Goal: Transaction & Acquisition: Purchase product/service

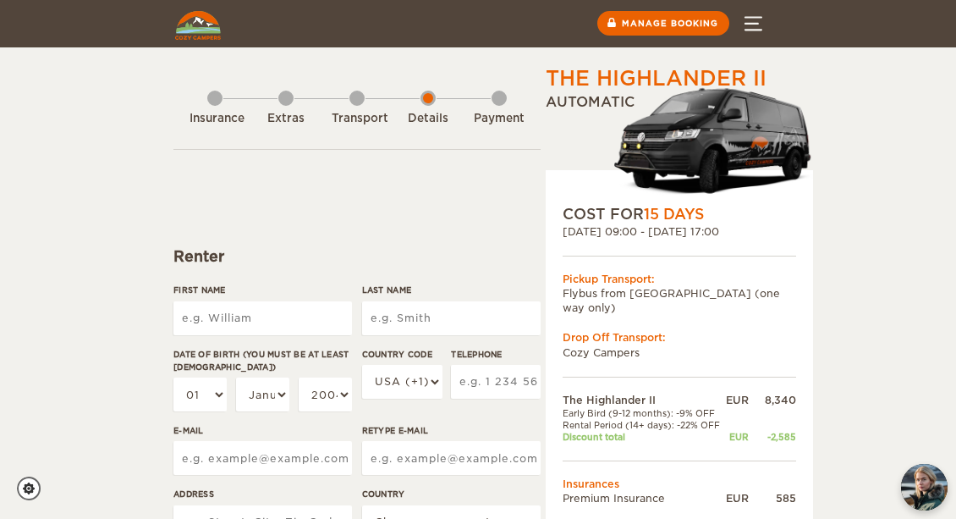
click at [185, 315] on input "First Name" at bounding box center [262, 318] width 179 height 34
type input "[PERSON_NAME]"
type input "Wintsch"
select select "41"
type input "795149511"
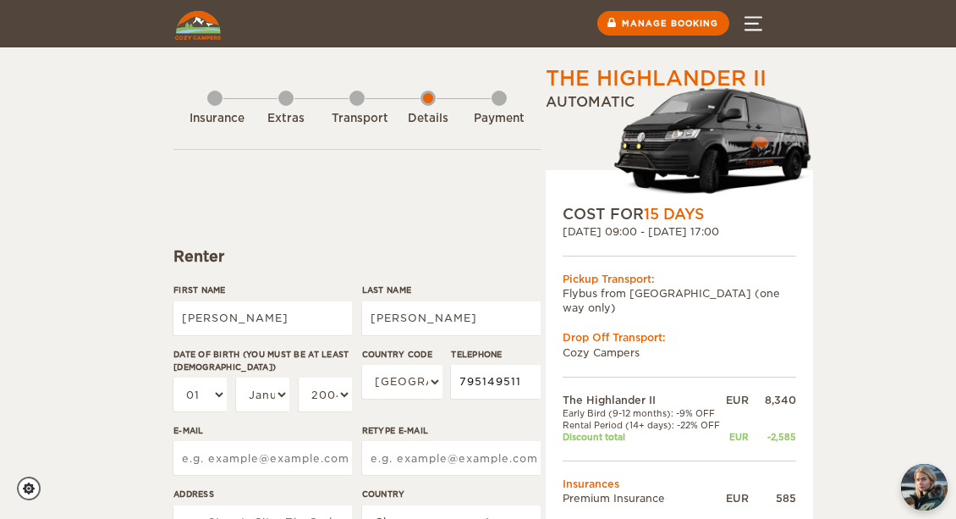
type input "wintsch.joelle@bluewin.ch"
type input "Ch.La Rochefoucauld"
select select "202"
type input "Joelle"
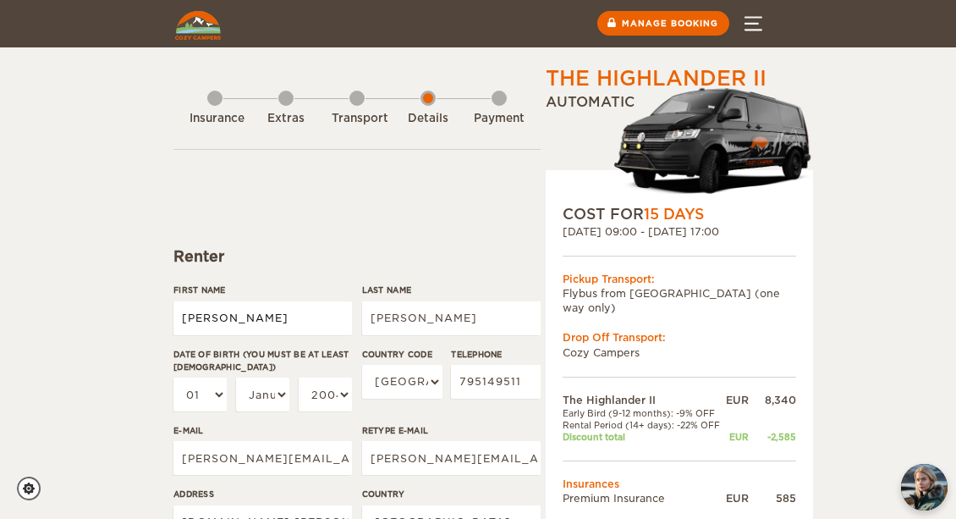
type input "Wintsch"
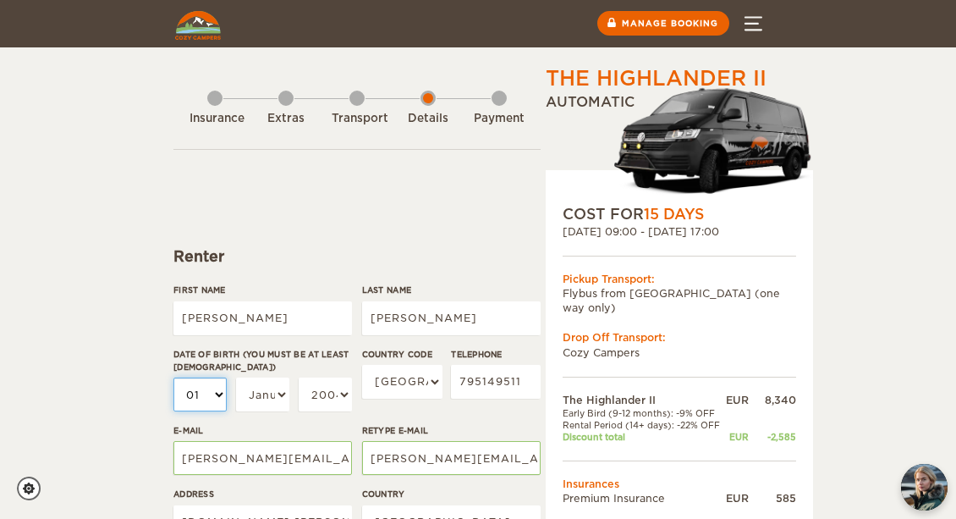
click at [221, 392] on select "01 02 03 04 05 06 07 08 09 10 11 12 13 14 15 16 17 18 19 20 21 22 23 24 25 26 2…" at bounding box center [199, 394] width 53 height 34
select select "22"
click at [173, 377] on select "01 02 03 04 05 06 07 08 09 10 11 12 13 14 15 16 17 18 19 20 21 22 23 24 25 26 2…" at bounding box center [199, 394] width 53 height 34
select select "22"
click at [283, 395] on select "January February March April May June July August September October November De…" at bounding box center [262, 394] width 53 height 34
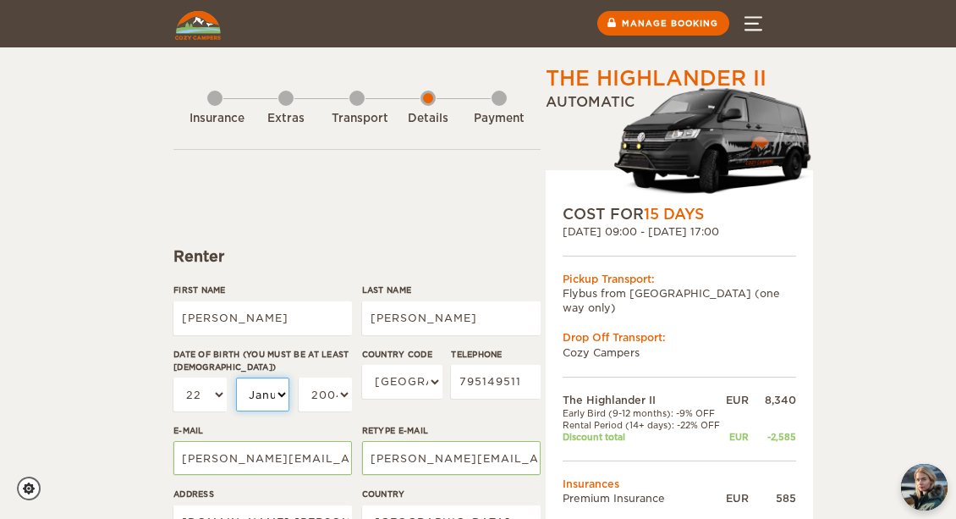
select select "11"
click at [236, 377] on select "January February March April May June July August September October November De…" at bounding box center [262, 394] width 53 height 34
select select "11"
click at [344, 396] on select "2004 2003 2002 2001 2000 1999 1998 1997 1996 1995 1994 1993 1992 1991 1990 1989…" at bounding box center [325, 394] width 53 height 34
select select "1955"
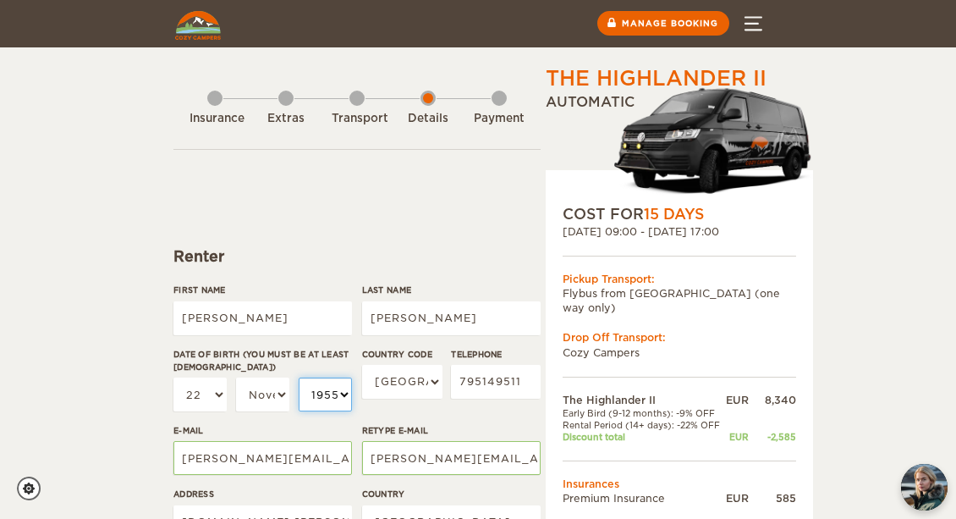
click at [299, 377] on select "2004 2003 2002 2001 2000 1999 1998 1997 1996 1995 1994 1993 1992 1991 1990 1989…" at bounding box center [325, 394] width 53 height 34
select select "1955"
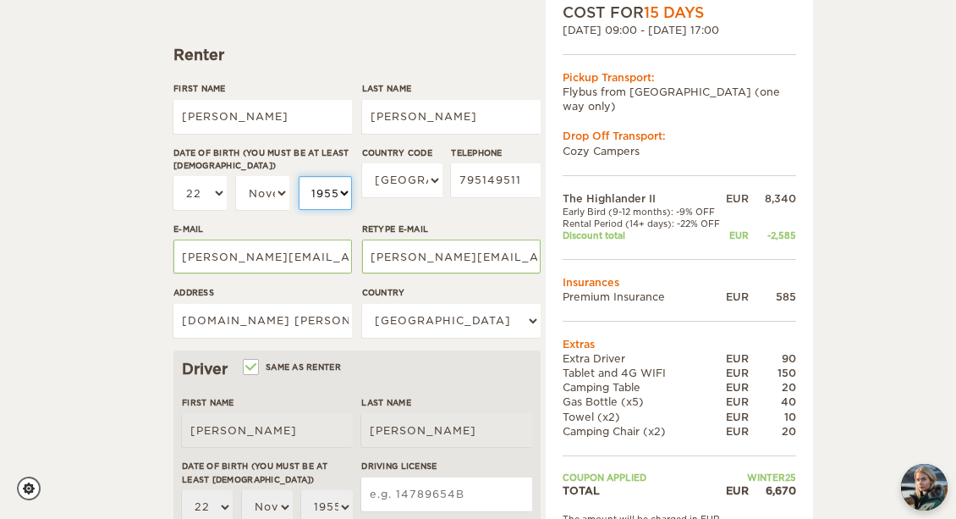
scroll to position [202, 0]
click at [323, 322] on input "Ch.La Rochefoucauld" at bounding box center [262, 320] width 179 height 34
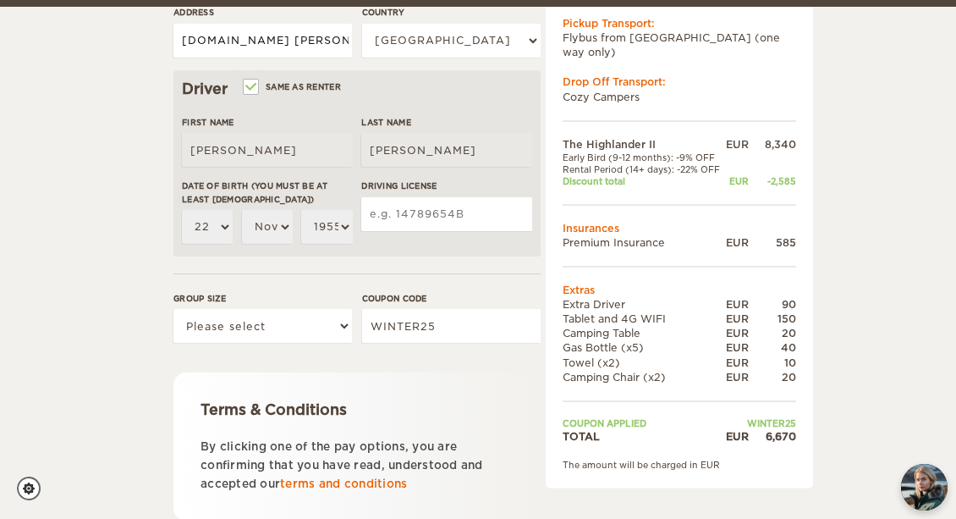
scroll to position [491, 0]
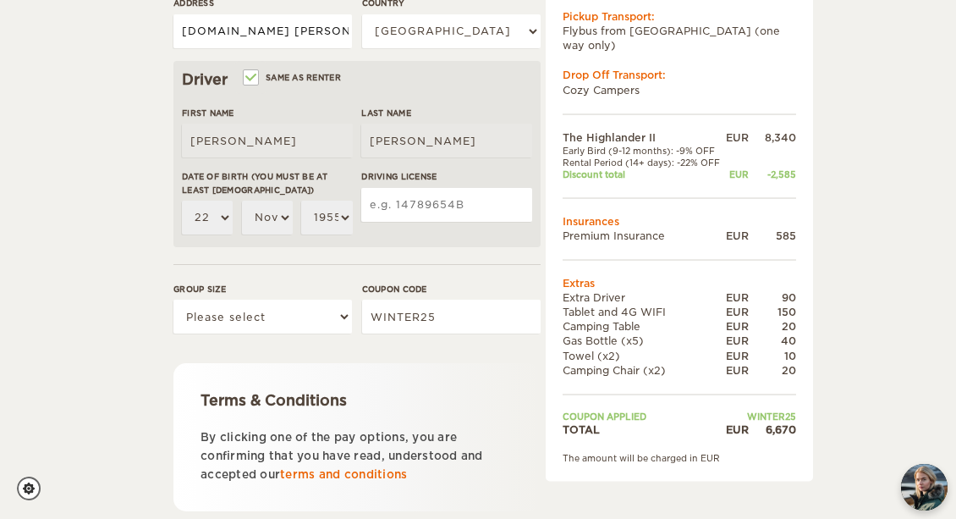
type input "Ch.La Rochefoucauld 17"
click at [344, 317] on select "Please select 1 2" at bounding box center [262, 317] width 179 height 34
select select "2"
click at [173, 300] on select "Please select 1 2" at bounding box center [262, 317] width 179 height 34
click at [473, 204] on input "Driving License" at bounding box center [446, 205] width 171 height 34
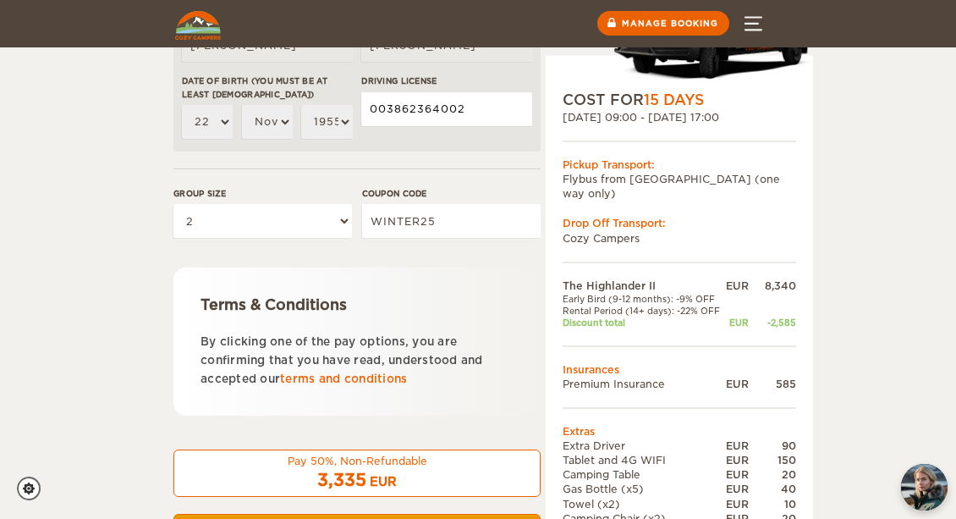
scroll to position [578, 0]
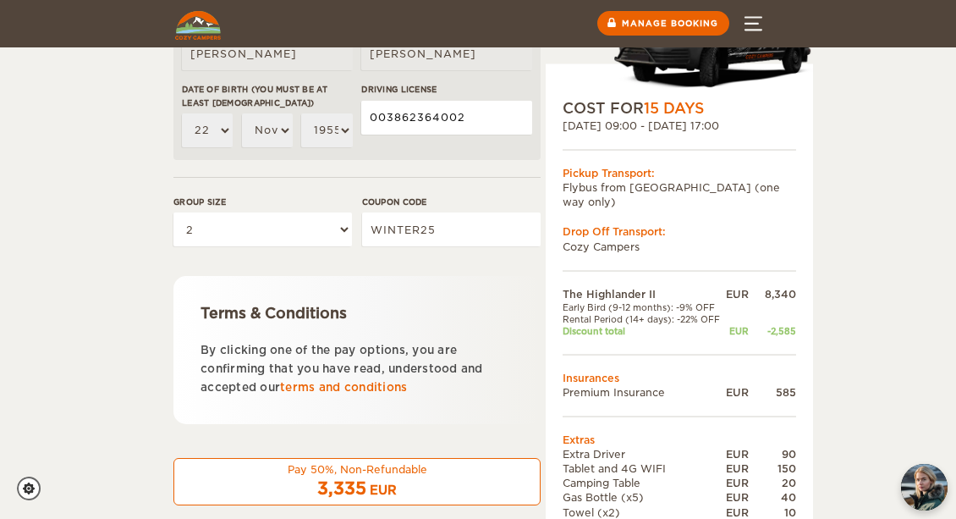
type input "003862364002"
click at [504, 201] on label "Coupon code" at bounding box center [451, 201] width 179 height 13
click at [504, 212] on input "WINTER25" at bounding box center [451, 229] width 179 height 34
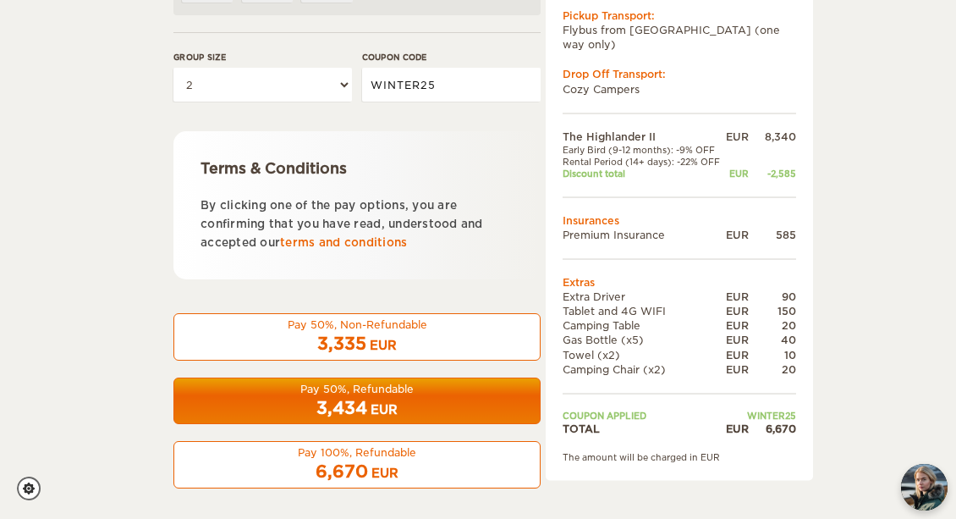
scroll to position [735, 0]
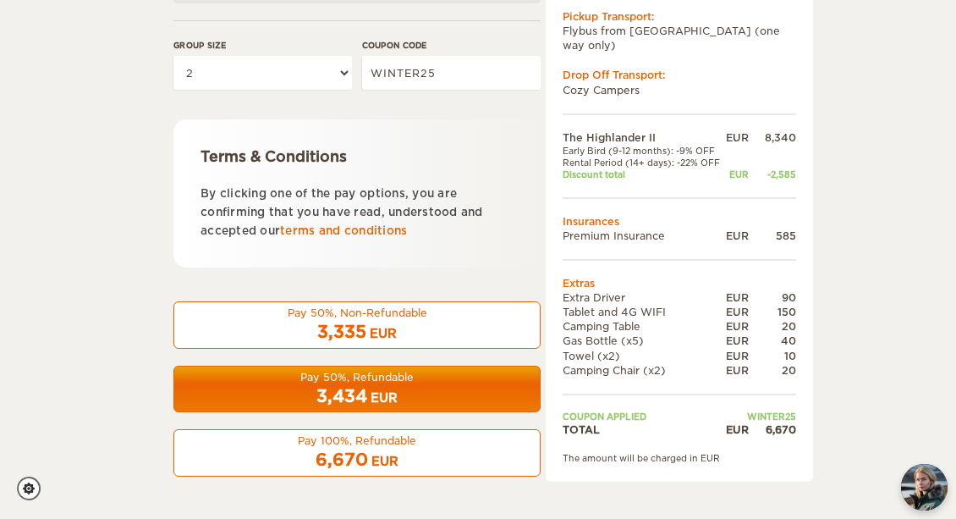
click at [354, 458] on span "6,670" at bounding box center [342, 459] width 52 height 20
click at [332, 445] on div "Pay 100%, Refundable" at bounding box center [356, 440] width 345 height 14
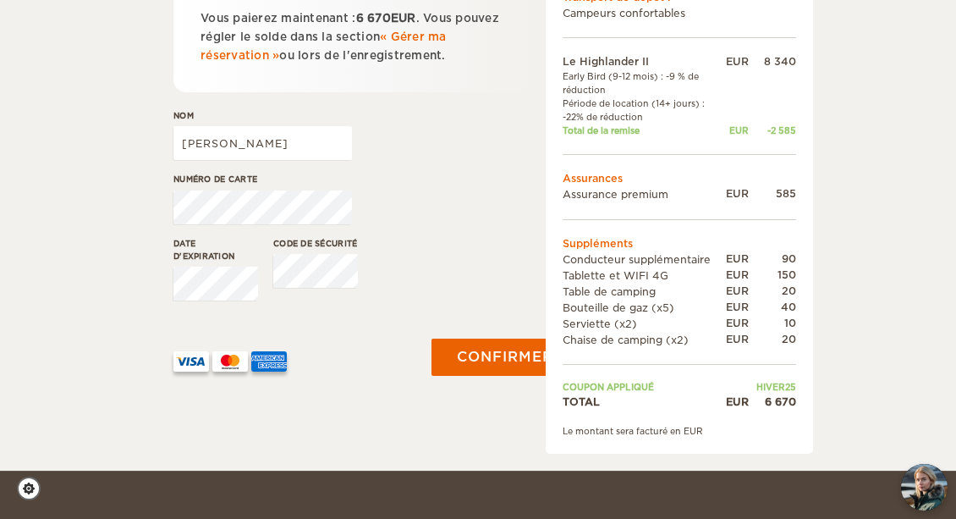
scroll to position [364, 0]
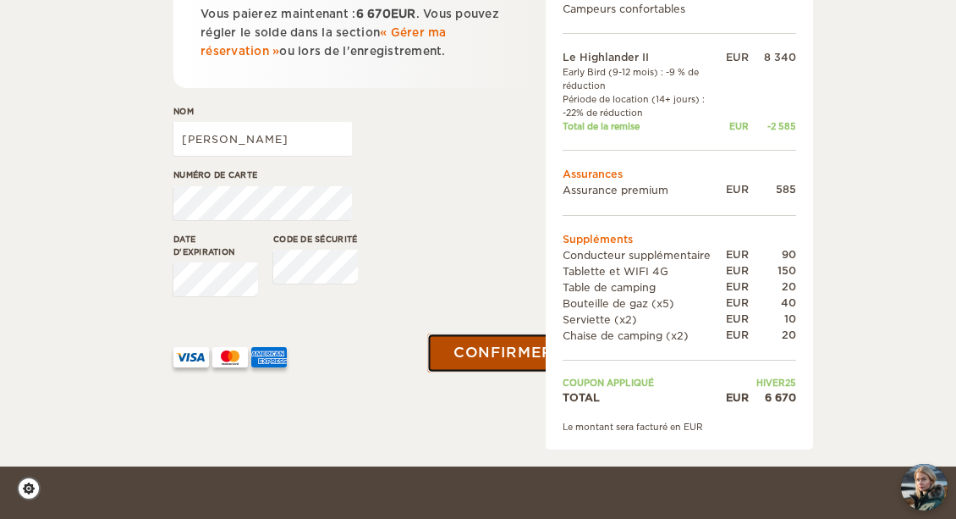
click at [482, 351] on font "Confirmer le paiement" at bounding box center [561, 352] width 214 height 17
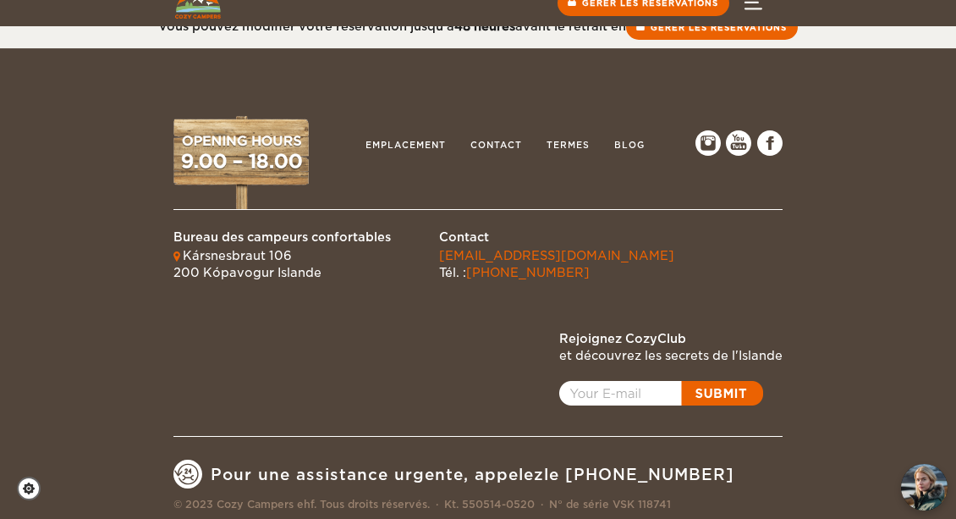
scroll to position [442, 0]
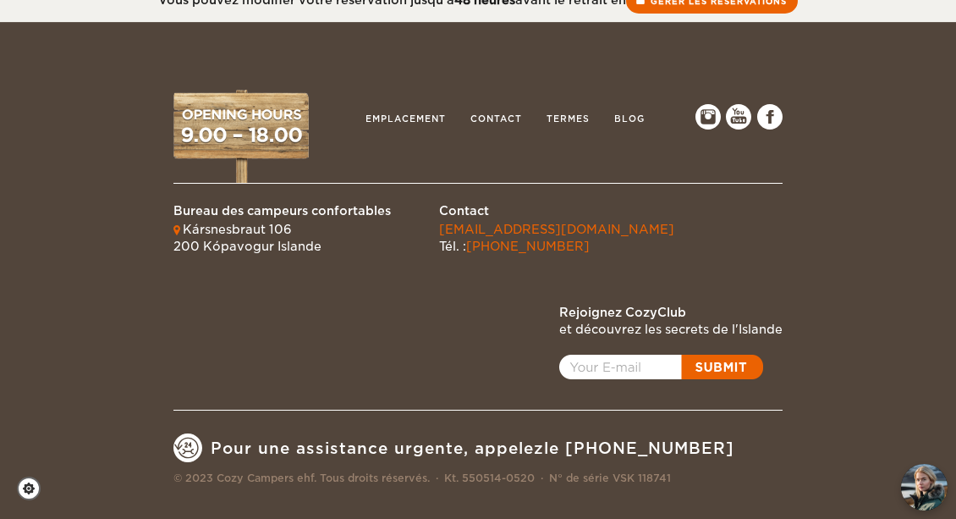
click at [635, 367] on link "Ouvrir une fenêtre contextuelle" at bounding box center [661, 367] width 204 height 25
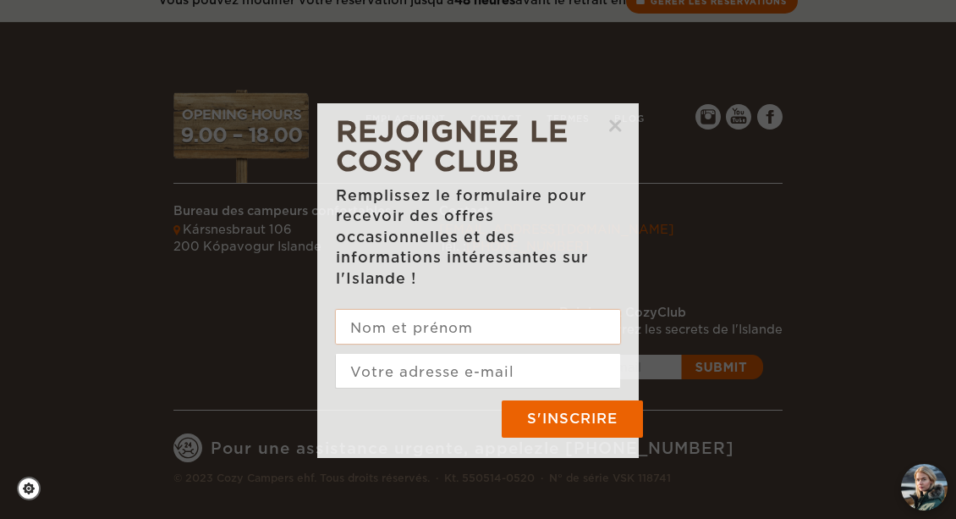
click at [357, 333] on input "text" at bounding box center [478, 327] width 284 height 34
type input "wintsch Joëlle"
type input "wintsch.joelle@bluewin.ch"
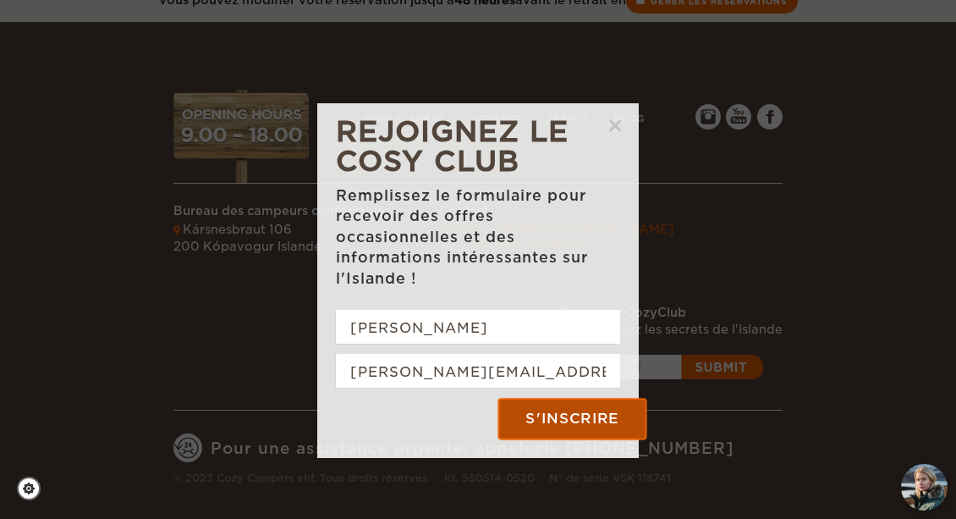
click at [559, 421] on input "S'inscrire" at bounding box center [572, 418] width 146 height 38
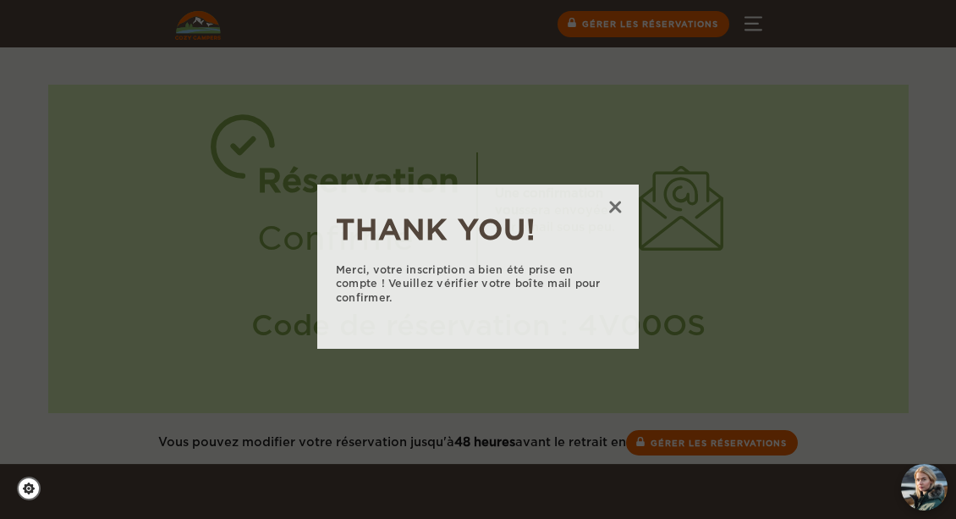
click at [616, 206] on span "×" at bounding box center [618, 205] width 42 height 42
